Goal: Book appointment/travel/reservation

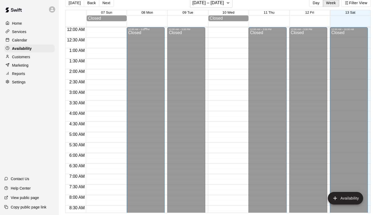
scroll to position [240, 0]
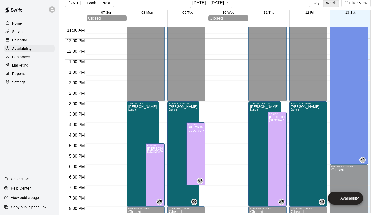
click at [31, 57] on div "Customers" at bounding box center [29, 57] width 51 height 8
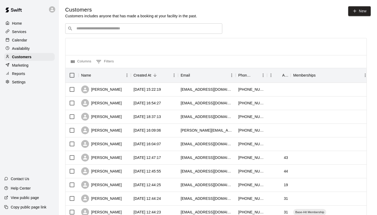
click at [104, 24] on div "​ ​" at bounding box center [143, 28] width 157 height 10
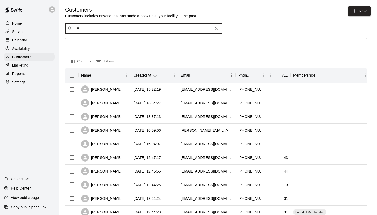
type input "*"
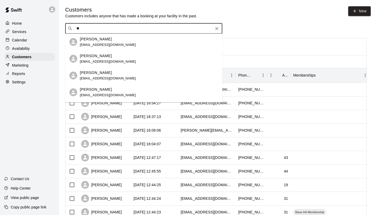
type input "*"
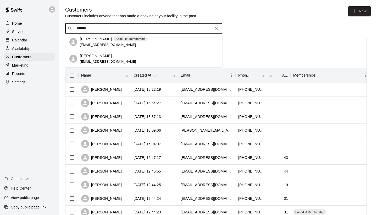
type input "********"
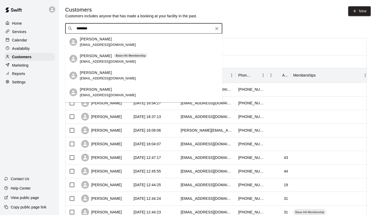
click at [124, 59] on div "[PERSON_NAME] Base-Hit Membership [EMAIL_ADDRESS][DOMAIN_NAME]" at bounding box center [114, 58] width 68 height 11
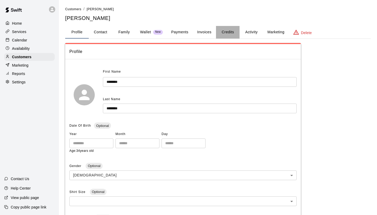
click at [222, 30] on button "Credits" at bounding box center [228, 32] width 24 height 13
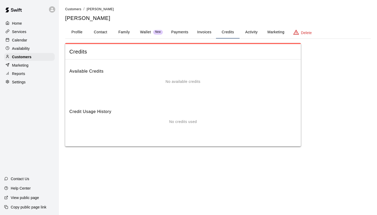
click at [177, 32] on button "Payments" at bounding box center [179, 32] width 25 height 13
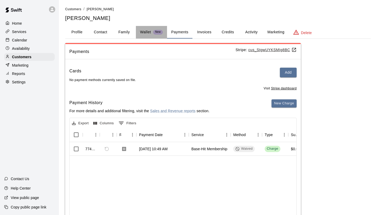
click at [139, 31] on button "Wallet New" at bounding box center [151, 32] width 31 height 13
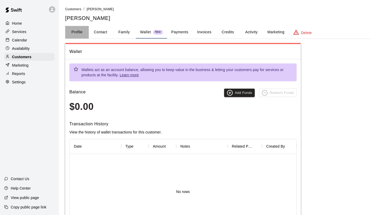
click at [83, 31] on button "Profile" at bounding box center [77, 32] width 24 height 13
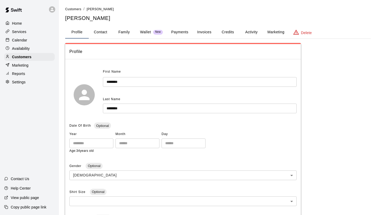
click at [264, 32] on button "Marketing" at bounding box center [275, 32] width 25 height 13
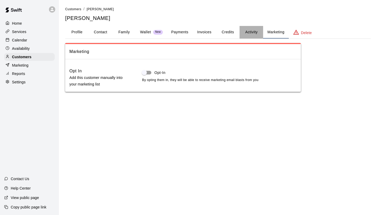
click at [254, 33] on button "Activity" at bounding box center [251, 32] width 24 height 13
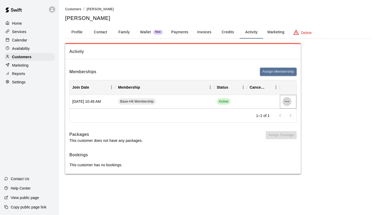
click at [286, 98] on icon "more actions" at bounding box center [287, 101] width 6 height 6
click at [286, 118] on li "Cancel" at bounding box center [297, 120] width 30 height 9
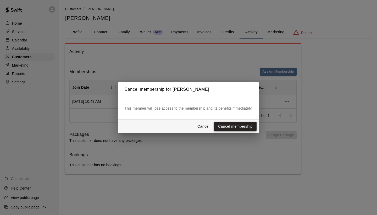
click at [247, 125] on button "Cancel membership" at bounding box center [235, 126] width 43 height 10
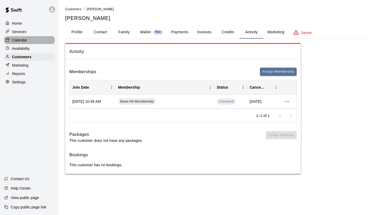
click at [49, 43] on div "Calendar" at bounding box center [29, 40] width 51 height 8
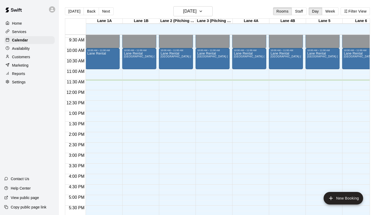
scroll to position [206, 0]
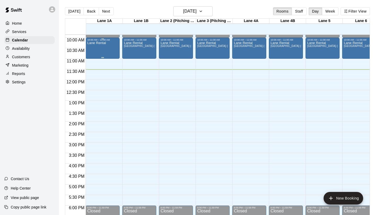
drag, startPoint x: 115, startPoint y: 48, endPoint x: 104, endPoint y: 46, distance: 10.5
click at [104, 46] on div "Lane Rental" at bounding box center [102, 148] width 31 height 215
click at [93, 72] on icon "delete" at bounding box center [93, 71] width 4 height 5
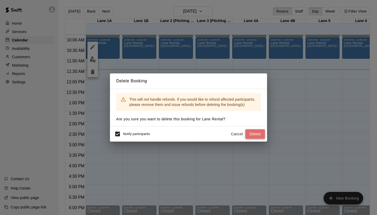
click at [254, 132] on button "Delete" at bounding box center [255, 134] width 20 height 10
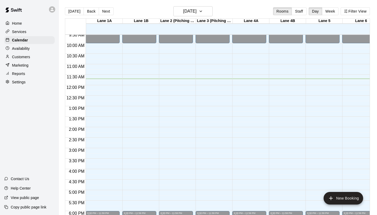
scroll to position [201, 0]
click at [34, 55] on div "Customers" at bounding box center [29, 57] width 51 height 8
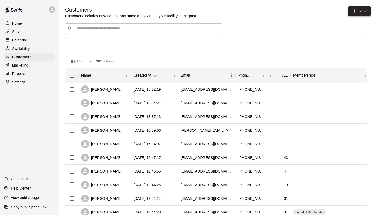
click at [352, 13] on icon at bounding box center [354, 11] width 5 height 5
select select "**"
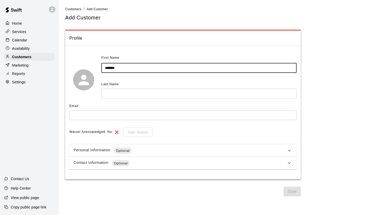
type input "*******"
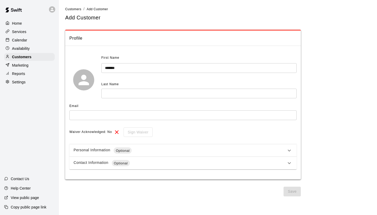
click at [144, 86] on div "Last Name" at bounding box center [198, 84] width 195 height 8
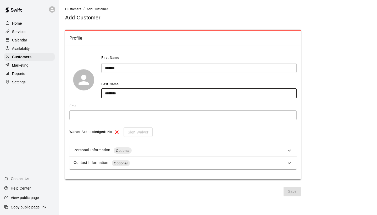
type input "********"
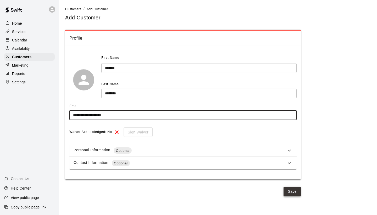
type input "**********"
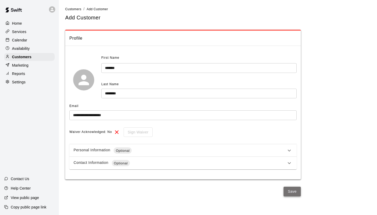
click at [287, 190] on button "Save" at bounding box center [291, 191] width 17 height 10
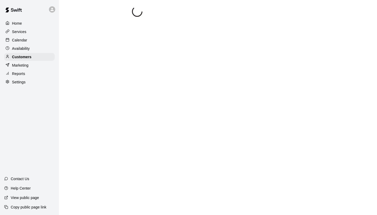
select select "**"
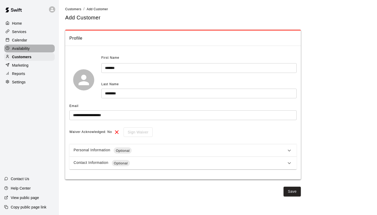
click at [35, 47] on div "Availability" at bounding box center [29, 48] width 51 height 8
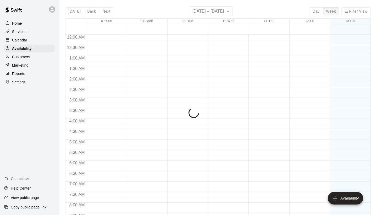
scroll to position [247, 0]
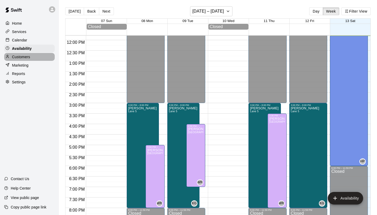
click at [33, 57] on div "Customers" at bounding box center [29, 57] width 51 height 8
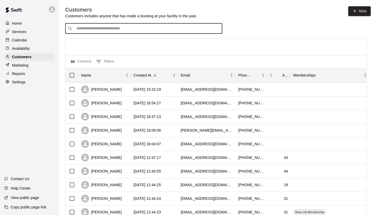
click at [99, 29] on input "Search customers by name or email" at bounding box center [147, 28] width 145 height 5
type input "*"
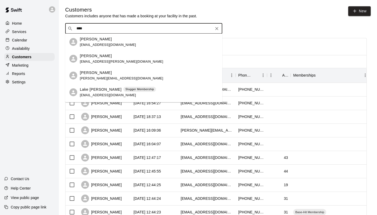
type input "*****"
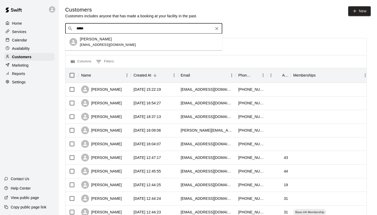
click at [77, 41] on div "[PERSON_NAME] [EMAIL_ADDRESS][DOMAIN_NAME]" at bounding box center [143, 41] width 157 height 17
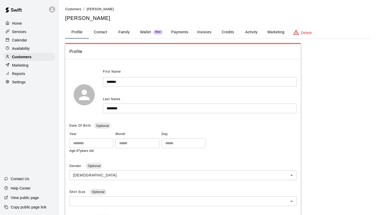
click at [184, 29] on button "Payments" at bounding box center [179, 32] width 25 height 13
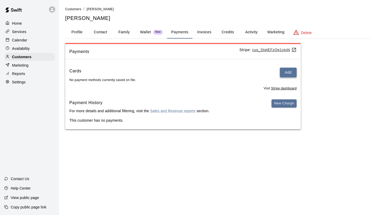
click at [281, 68] on button "Add" at bounding box center [288, 73] width 17 height 10
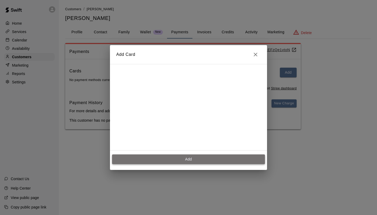
click at [227, 156] on button "Add" at bounding box center [188, 159] width 153 height 10
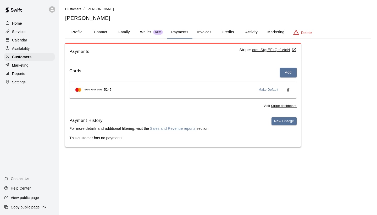
click at [40, 40] on div "Calendar" at bounding box center [29, 40] width 51 height 8
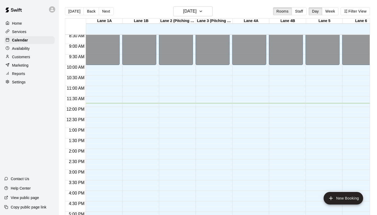
scroll to position [178, 0]
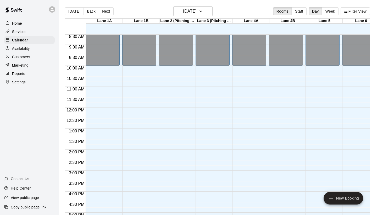
click at [322, 111] on div "12:00 AM – 10:00 AM Closed 6:00 PM – 11:59 PM Closed" at bounding box center [322, 107] width 34 height 502
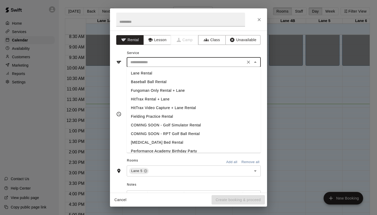
click at [206, 61] on input "text" at bounding box center [185, 62] width 115 height 7
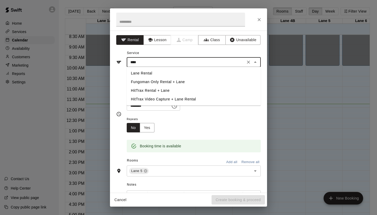
click at [190, 79] on li "Fungoman Only Rental + Lane" at bounding box center [194, 81] width 134 height 9
type input "**********"
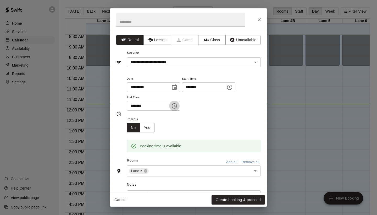
click at [175, 104] on icon "Choose time, selected time is 12:30 PM" at bounding box center [174, 106] width 6 height 6
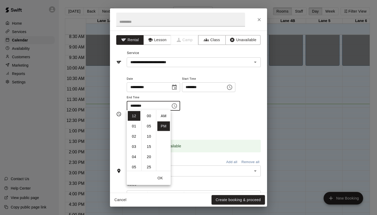
scroll to position [9, 0]
click at [135, 126] on li "01" at bounding box center [134, 126] width 13 height 10
click at [150, 118] on li "00" at bounding box center [149, 116] width 13 height 10
type input "********"
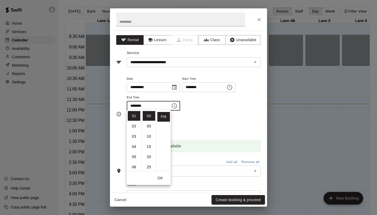
click at [161, 175] on button "OK" at bounding box center [160, 178] width 17 height 10
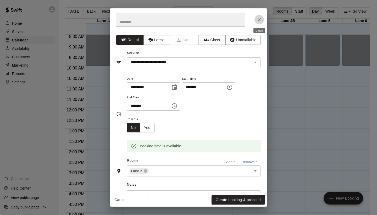
click at [260, 19] on icon "Close" at bounding box center [259, 19] width 3 height 3
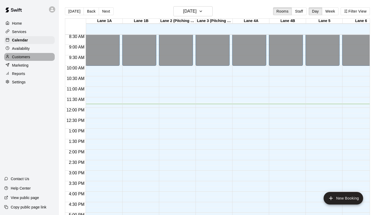
click at [35, 55] on div "Customers" at bounding box center [29, 57] width 51 height 8
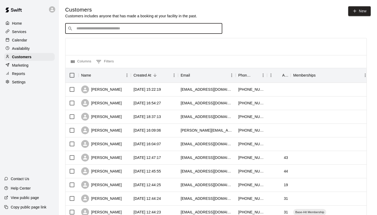
click at [103, 29] on input "Search customers by name or email" at bounding box center [147, 28] width 145 height 5
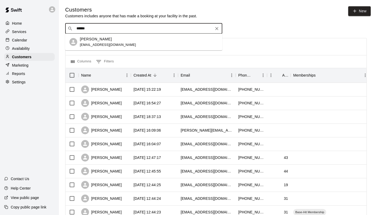
type input "*******"
drag, startPoint x: 103, startPoint y: 29, endPoint x: 100, endPoint y: 29, distance: 2.9
click at [103, 29] on input "*******" at bounding box center [143, 28] width 137 height 5
click at [95, 40] on p "[PERSON_NAME]" at bounding box center [96, 38] width 32 height 5
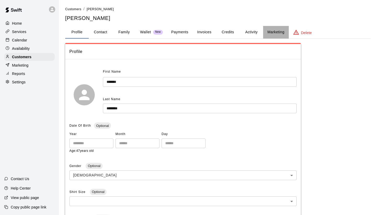
click at [268, 31] on button "Marketing" at bounding box center [275, 32] width 25 height 13
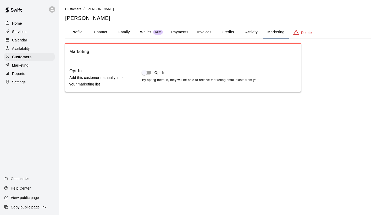
click at [254, 29] on button "Activity" at bounding box center [251, 32] width 24 height 13
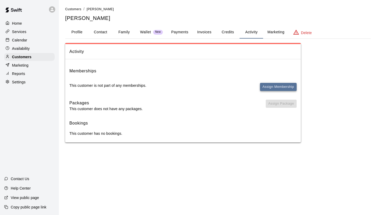
click at [265, 87] on button "Assign Membership" at bounding box center [278, 87] width 37 height 8
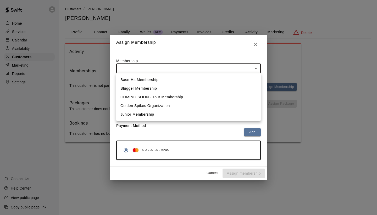
click at [241, 68] on body "Home Services Calendar Availability Customers Marketing Reports Settings Contac…" at bounding box center [188, 76] width 377 height 153
click at [235, 77] on li "Base-Hit Membership" at bounding box center [188, 79] width 144 height 9
type input "**********"
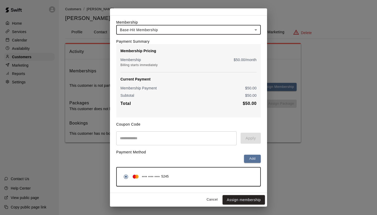
scroll to position [12, 0]
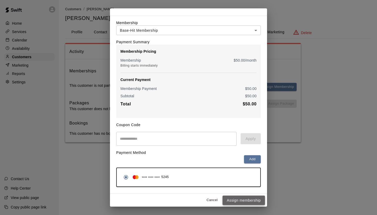
click at [249, 200] on button "Assign membership" at bounding box center [243, 200] width 42 height 10
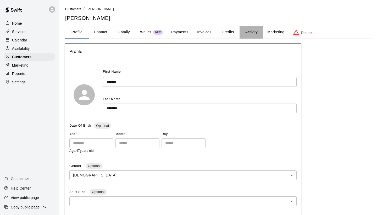
click at [254, 34] on button "Activity" at bounding box center [251, 32] width 24 height 13
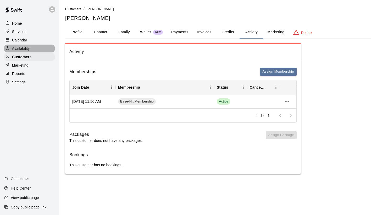
click at [28, 47] on p "Availability" at bounding box center [21, 48] width 18 height 5
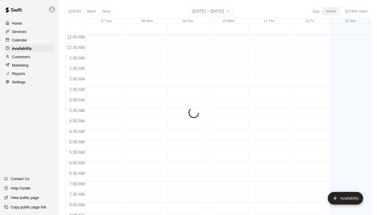
scroll to position [248, 0]
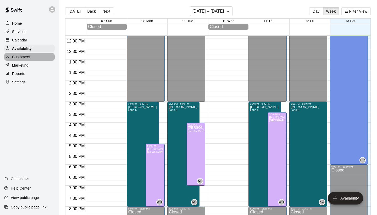
click at [31, 54] on div "Customers" at bounding box center [29, 57] width 51 height 8
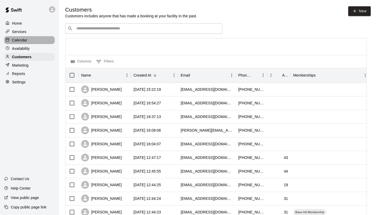
click at [37, 41] on div "Calendar" at bounding box center [29, 40] width 51 height 8
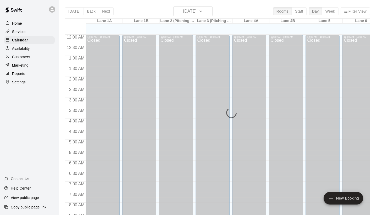
scroll to position [248, 0]
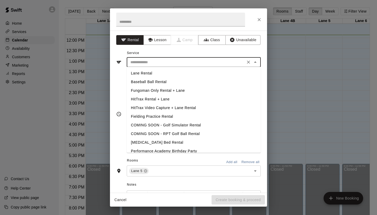
click at [225, 61] on input "text" at bounding box center [185, 62] width 115 height 7
click at [205, 90] on li "Fungoman Only Rental + Lane" at bounding box center [194, 90] width 134 height 9
type input "**********"
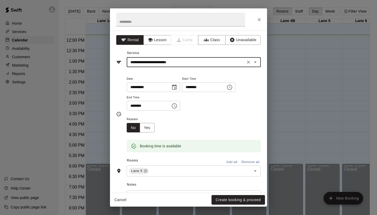
scroll to position [0, 0]
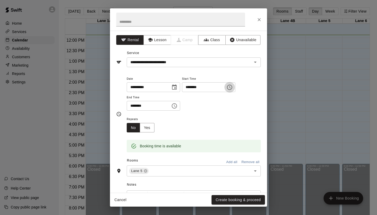
click at [233, 86] on icon "Choose time, selected time is 12:00 PM" at bounding box center [229, 87] width 6 height 6
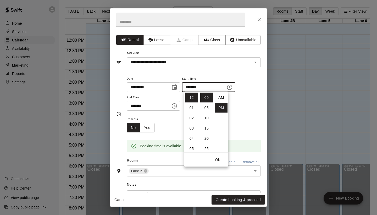
scroll to position [9, 0]
click at [174, 105] on icon "Choose time, selected time is 12:30 PM" at bounding box center [174, 105] width 5 height 5
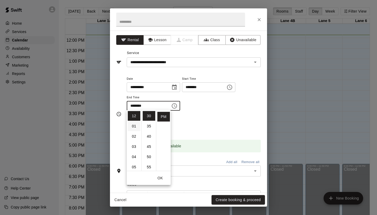
click at [133, 127] on li "01" at bounding box center [134, 126] width 13 height 10
click at [151, 115] on li "00" at bounding box center [149, 116] width 13 height 10
type input "********"
click at [229, 198] on button "Create booking & proceed" at bounding box center [237, 200] width 53 height 10
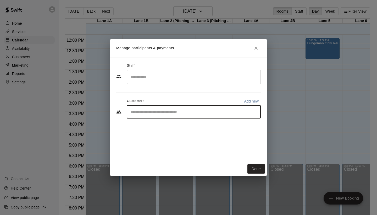
click at [223, 111] on input "Start typing to search customers..." at bounding box center [193, 111] width 129 height 5
type input "*****"
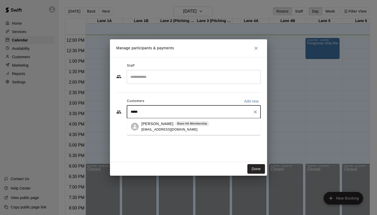
click at [218, 125] on div "Lakesha Williams Base-Hit Membership keshawill06@gmail.com" at bounding box center [198, 126] width 115 height 11
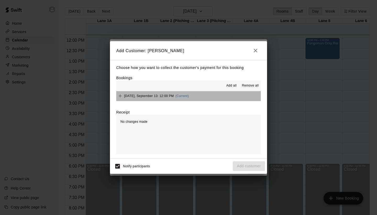
click at [132, 97] on span "Saturday, September 13: 12:00 PM" at bounding box center [149, 96] width 50 height 4
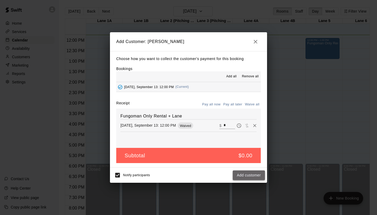
click at [240, 175] on button "Add customer" at bounding box center [249, 175] width 32 height 10
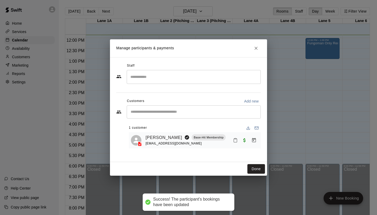
click at [236, 78] on input "Search staff" at bounding box center [193, 76] width 129 height 9
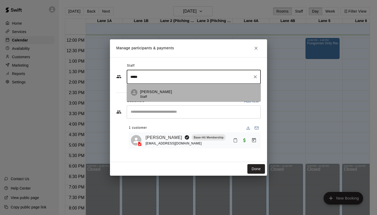
click at [230, 89] on div "Henry Powell Staff" at bounding box center [198, 94] width 116 height 10
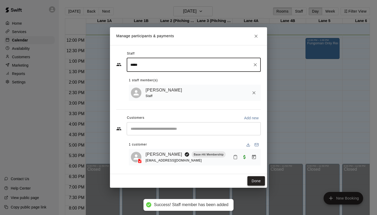
type input "*****"
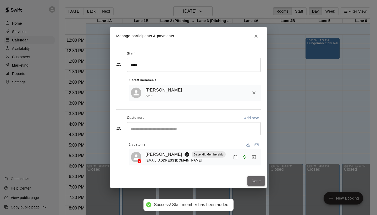
click at [254, 178] on button "Done" at bounding box center [256, 181] width 18 height 10
